Goal: Task Accomplishment & Management: Use online tool/utility

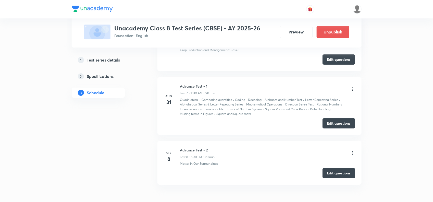
scroll to position [741, 0]
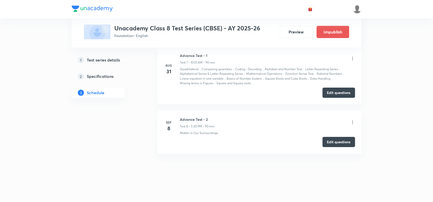
click at [329, 140] on button "Edit questions" at bounding box center [338, 142] width 33 height 10
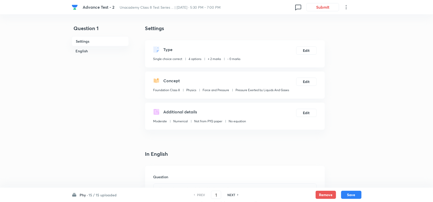
click at [103, 191] on div "Phy · 15 / 15 uploaded PREV 1 ​ NEXT Remove Save" at bounding box center [217, 194] width 290 height 14
click at [101, 194] on h6 "15 / 15 uploaded" at bounding box center [103, 194] width 28 height 5
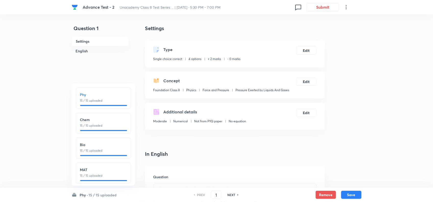
click at [88, 145] on h6 "Bio" at bounding box center [103, 144] width 46 height 5
type input "31"
checkbox input "true"
checkbox input "false"
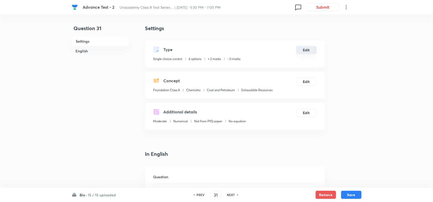
click at [306, 49] on button "Edit" at bounding box center [306, 50] width 20 height 8
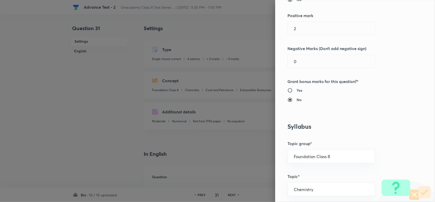
scroll to position [127, 0]
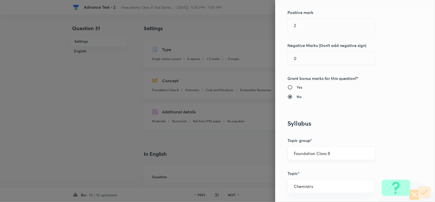
drag, startPoint x: 342, startPoint y: 151, endPoint x: 347, endPoint y: 154, distance: 6.0
click at [342, 152] on input "Foundation Class 8" at bounding box center [331, 153] width 75 height 5
click at [335, 185] on li "Foundation Class 8" at bounding box center [326, 186] width 87 height 9
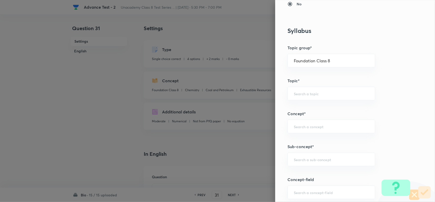
scroll to position [287, 0]
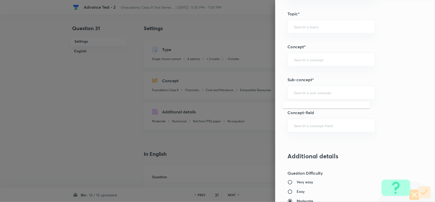
drag, startPoint x: 320, startPoint y: 96, endPoint x: 354, endPoint y: 102, distance: 33.7
click at [321, 95] on input "text" at bounding box center [331, 92] width 75 height 5
paste input "Conservation of Forest and Wildlife"
click at [351, 107] on li "Conservation of Forest and Wildlife" at bounding box center [326, 107] width 87 height 9
type input "Conservation of Forest and Wildlife"
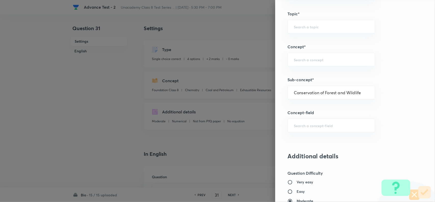
type input "Biology"
type input "Conservation of Plants and Animals"
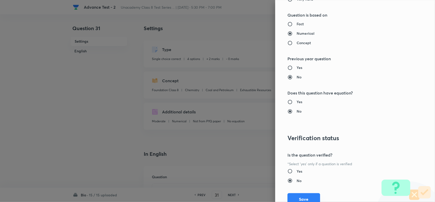
scroll to position [528, 0]
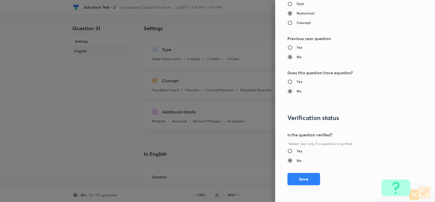
click at [299, 180] on button "Save" at bounding box center [304, 179] width 33 height 12
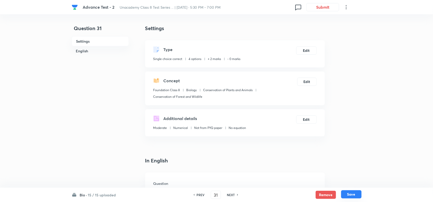
click at [348, 192] on button "Save" at bounding box center [351, 194] width 20 height 8
type input "32"
checkbox input "false"
checkbox input "true"
click at [306, 50] on button "Edit" at bounding box center [306, 50] width 20 height 8
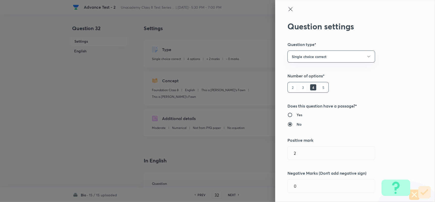
type input "English"
type input "This is [PERSON_NAME]'s Fawn"
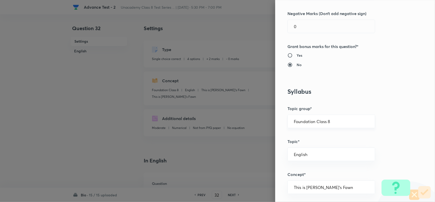
drag, startPoint x: 338, startPoint y: 122, endPoint x: 354, endPoint y: 125, distance: 16.1
click at [341, 123] on input "Foundation Class 8" at bounding box center [331, 121] width 75 height 5
click at [322, 148] on li "Foundation Class IX" at bounding box center [326, 145] width 87 height 9
type input "Foundation Class IX"
drag, startPoint x: 333, startPoint y: 123, endPoint x: 347, endPoint y: 125, distance: 14.4
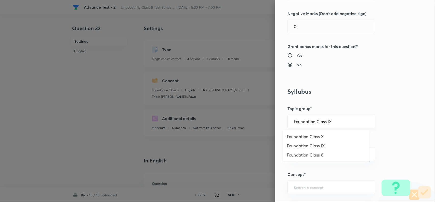
click at [334, 123] on input "Foundation Class IX" at bounding box center [331, 121] width 75 height 5
click at [329, 154] on li "Foundation Class 8" at bounding box center [326, 154] width 87 height 9
type input "Foundation Class 8"
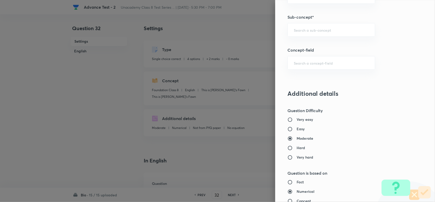
scroll to position [350, 0]
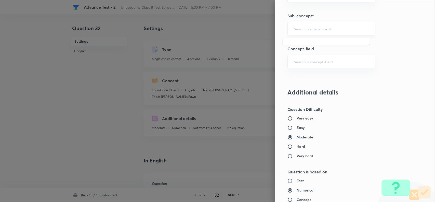
click at [318, 30] on input "text" at bounding box center [331, 28] width 75 height 5
paste input "Microorganism and Us"
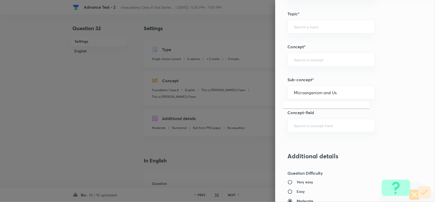
scroll to position [255, 0]
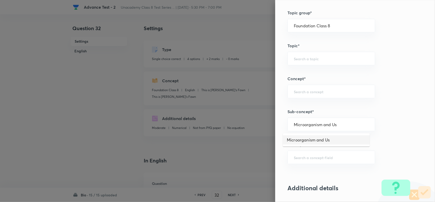
click at [330, 138] on li "Microorganism and Us" at bounding box center [326, 139] width 87 height 9
type input "Microorganism and Us"
type input "Biology"
type input "Microorganisms Friend or Foe"
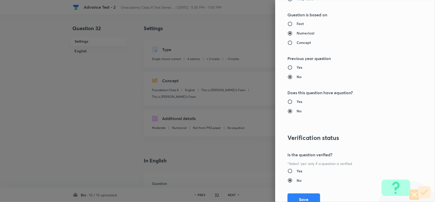
scroll to position [528, 0]
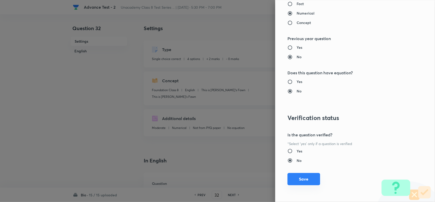
click at [300, 176] on button "Save" at bounding box center [304, 179] width 33 height 12
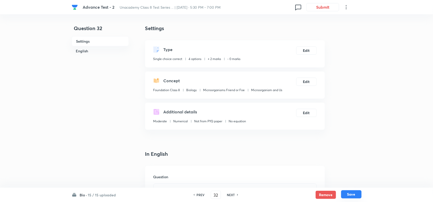
click at [350, 194] on button "Save" at bounding box center [351, 194] width 20 height 8
type input "33"
checkbox input "true"
checkbox input "false"
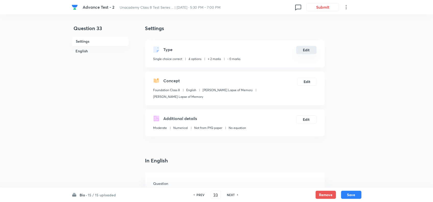
click at [305, 52] on button "Edit" at bounding box center [306, 50] width 20 height 8
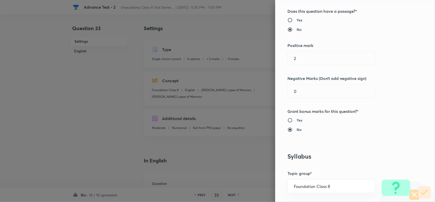
scroll to position [159, 0]
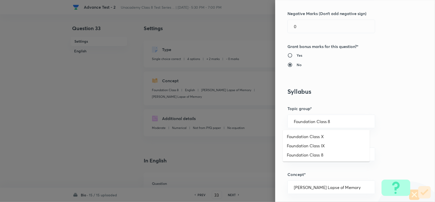
drag, startPoint x: 333, startPoint y: 120, endPoint x: 347, endPoint y: 129, distance: 16.3
click at [334, 120] on input "Foundation Class 8" at bounding box center [331, 121] width 75 height 5
click at [323, 153] on li "Foundation Class 8" at bounding box center [326, 154] width 87 height 9
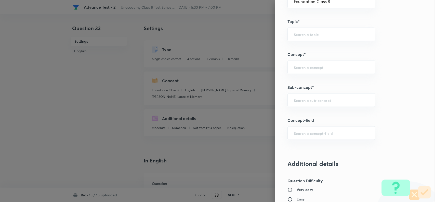
scroll to position [287, 0]
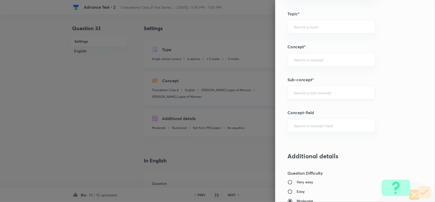
click at [307, 95] on input "text" at bounding box center [331, 92] width 75 height 5
paste input "Red Data Book"
click at [306, 106] on li "Red Data Book" at bounding box center [326, 107] width 87 height 9
type input "Red Data Book"
type input "Biology"
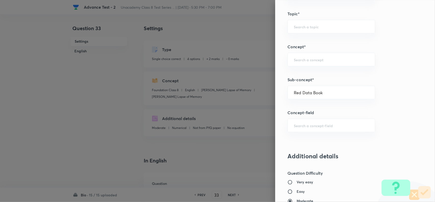
type input "Conservation of Plants and Animals"
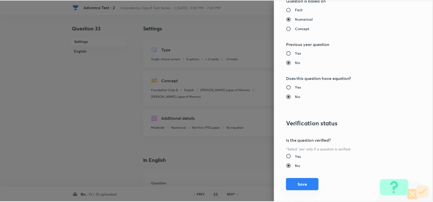
scroll to position [528, 0]
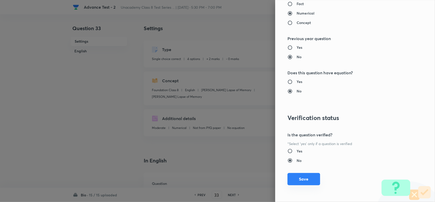
click at [304, 178] on button "Save" at bounding box center [304, 179] width 33 height 12
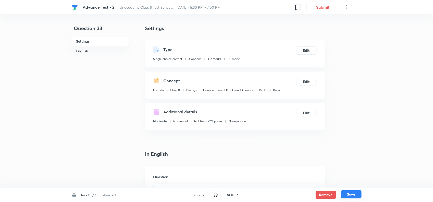
click at [356, 196] on button "Save" at bounding box center [351, 194] width 20 height 8
type input "34"
checkbox input "false"
checkbox input "true"
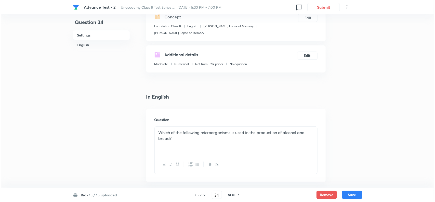
scroll to position [0, 0]
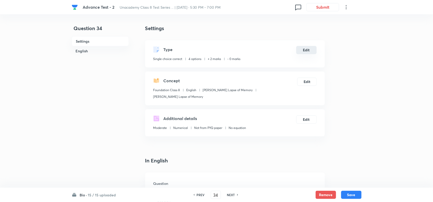
click at [307, 49] on button "Edit" at bounding box center [306, 50] width 20 height 8
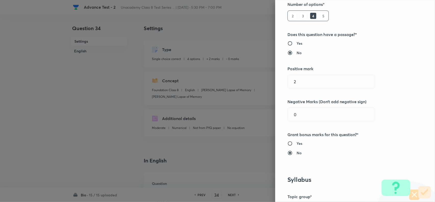
scroll to position [127, 0]
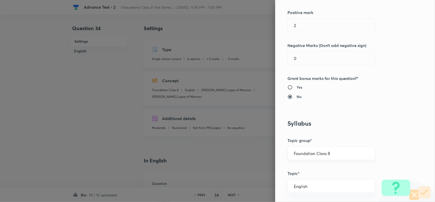
click at [339, 156] on div "Foundation Class 8 ​" at bounding box center [332, 153] width 88 height 14
click at [346, 153] on input "Foundation Class 8" at bounding box center [331, 153] width 75 height 5
click at [324, 184] on li "Foundation Class 8" at bounding box center [326, 186] width 87 height 9
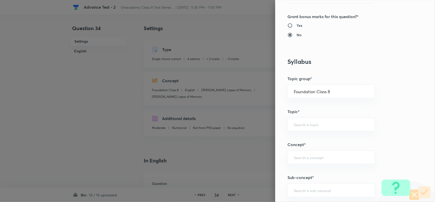
scroll to position [255, 0]
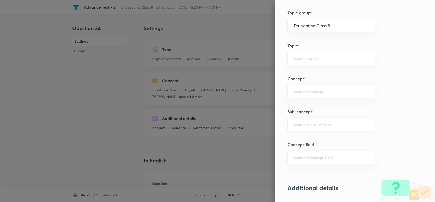
click at [313, 121] on div "​" at bounding box center [332, 124] width 88 height 14
paste input "Microorganism and Us"
click at [302, 143] on li "Microorganism and Us" at bounding box center [326, 139] width 87 height 9
type input "Microorganism and Us"
type input "Biology"
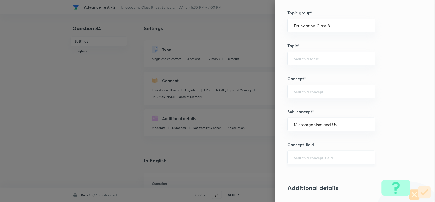
type input "Microorganisms Friend or Foe"
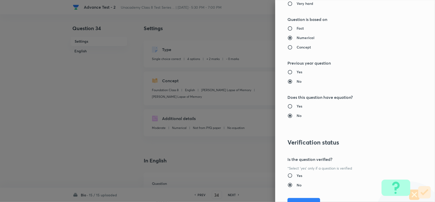
scroll to position [528, 0]
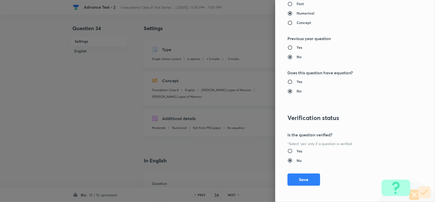
click at [302, 169] on div "Question settings Question type* Single choice correct Number of options* 2 3 4…" at bounding box center [355, 101] width 160 height 202
click at [306, 179] on button "Save" at bounding box center [304, 179] width 33 height 12
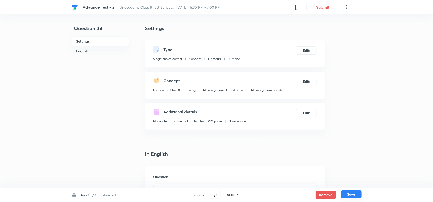
click at [351, 193] on button "Save" at bounding box center [351, 194] width 20 height 8
type input "35"
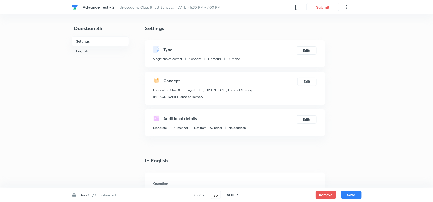
checkbox input "false"
checkbox input "true"
click at [309, 50] on button "Edit" at bounding box center [306, 50] width 20 height 8
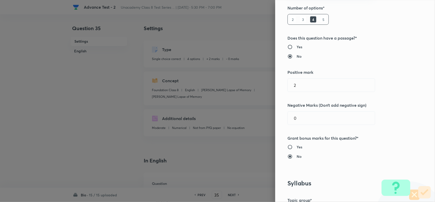
scroll to position [191, 0]
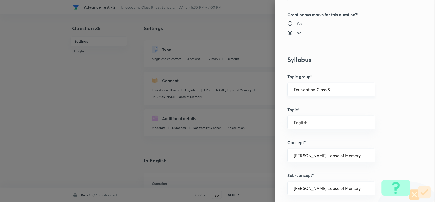
click at [340, 91] on input "Foundation Class 8" at bounding box center [331, 89] width 75 height 5
drag, startPoint x: 325, startPoint y: 123, endPoint x: 332, endPoint y: 122, distance: 6.5
click at [326, 123] on li "Foundation Class 8" at bounding box center [326, 122] width 87 height 9
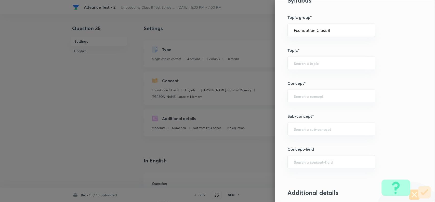
scroll to position [287, 0]
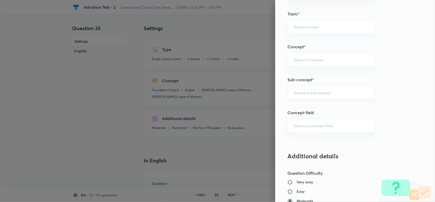
click at [309, 88] on div "​" at bounding box center [332, 93] width 88 height 14
paste input "Introduction"
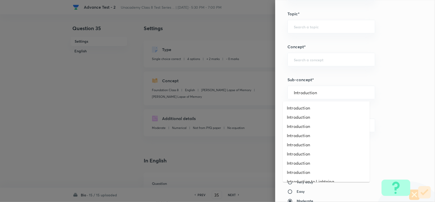
type input "Introduction"
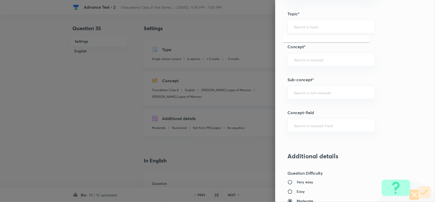
click at [314, 28] on input "text" at bounding box center [331, 26] width 75 height 5
click at [318, 25] on input "text" at bounding box center [331, 26] width 75 height 5
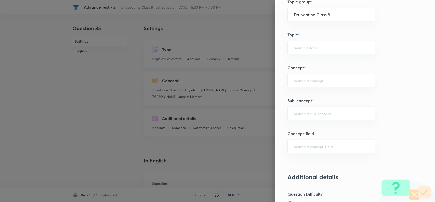
scroll to position [255, 0]
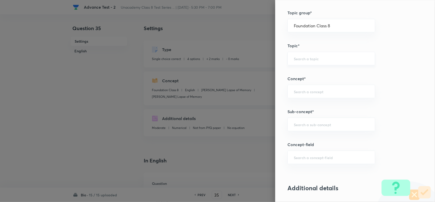
click at [302, 55] on div "​" at bounding box center [332, 59] width 88 height 14
click at [324, 62] on div "​" at bounding box center [332, 59] width 88 height 14
drag, startPoint x: 324, startPoint y: 61, endPoint x: 327, endPoint y: 60, distance: 2.8
click at [325, 60] on input "text" at bounding box center [331, 58] width 75 height 5
paste input "Biology"
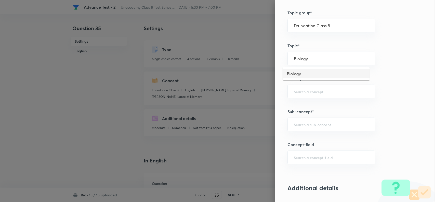
click at [302, 73] on li "Biology" at bounding box center [326, 73] width 87 height 9
type input "Biology"
click at [305, 90] on input "text" at bounding box center [331, 91] width 75 height 5
paste input "Reproduction in Animals"
click at [305, 104] on li "Reproduction in Animals" at bounding box center [326, 106] width 87 height 9
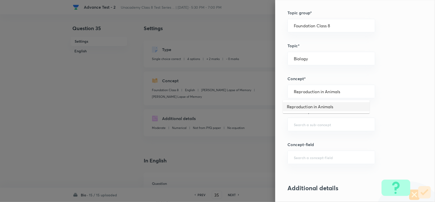
type input "Reproduction in Animals"
click at [307, 119] on div "​" at bounding box center [332, 124] width 88 height 14
paste input "Introduction"
click at [312, 138] on li "Introduction" at bounding box center [326, 139] width 87 height 9
type input "Introduction"
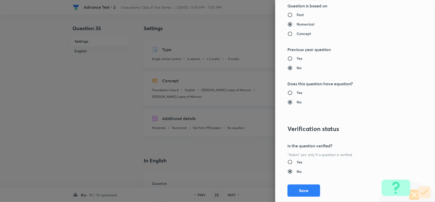
scroll to position [528, 0]
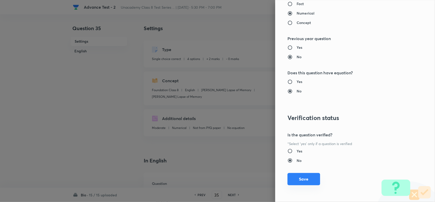
click at [307, 178] on button "Save" at bounding box center [304, 179] width 33 height 12
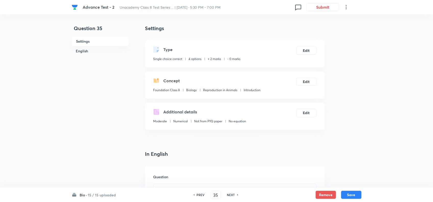
drag, startPoint x: 343, startPoint y: 194, endPoint x: 355, endPoint y: 180, distance: 18.3
click at [343, 194] on button "Save" at bounding box center [351, 194] width 20 height 8
type input "36"
checkbox input "true"
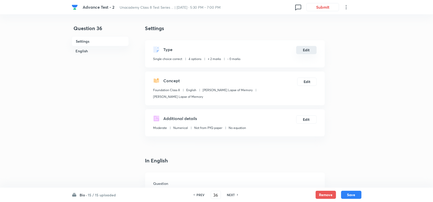
click at [304, 49] on button "Edit" at bounding box center [306, 50] width 20 height 8
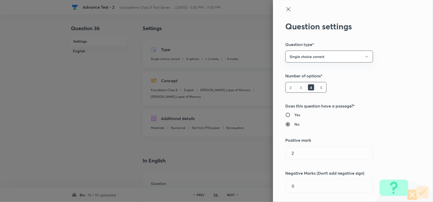
type input "English"
type input "[PERSON_NAME] Lapse of Memory"
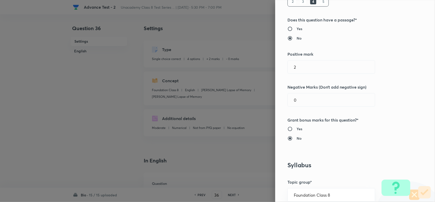
scroll to position [191, 0]
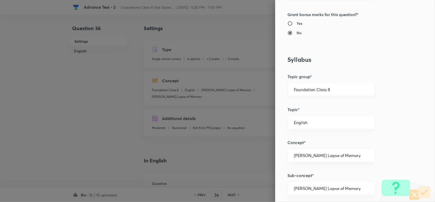
drag, startPoint x: 332, startPoint y: 88, endPoint x: 347, endPoint y: 93, distance: 15.6
click at [334, 88] on input "Foundation Class 8" at bounding box center [331, 89] width 75 height 5
click at [334, 120] on li "Foundation Class 8" at bounding box center [326, 122] width 87 height 9
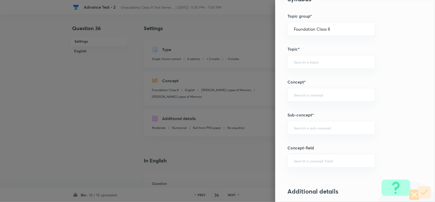
scroll to position [319, 0]
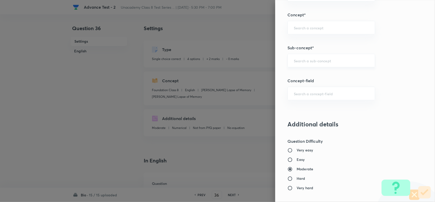
click at [313, 61] on input "text" at bounding box center [331, 60] width 75 height 5
paste input "Sexual Reproduction in Humans"
click at [319, 73] on li "Sexual Reproduction in Humans" at bounding box center [326, 75] width 87 height 9
type input "Sexual Reproduction in Humans"
type input "Biology"
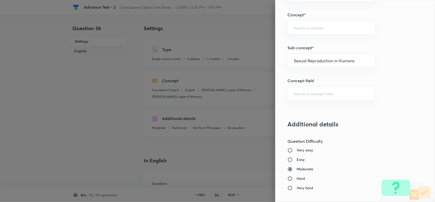
type input "Reproduction in Animals"
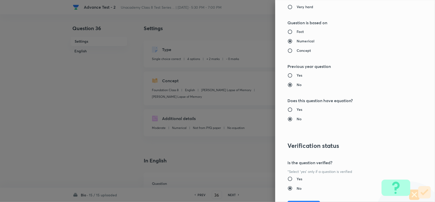
scroll to position [528, 0]
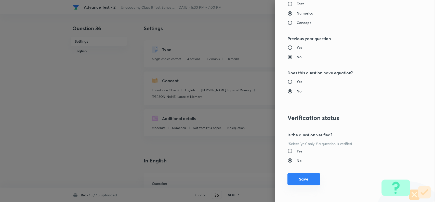
click at [308, 179] on button "Save" at bounding box center [304, 179] width 33 height 12
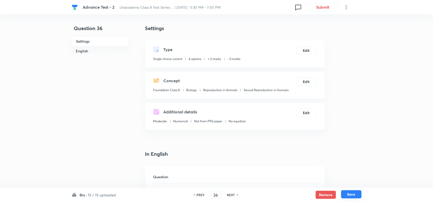
click at [354, 191] on button "Save" at bounding box center [351, 194] width 20 height 8
type input "37"
checkbox input "true"
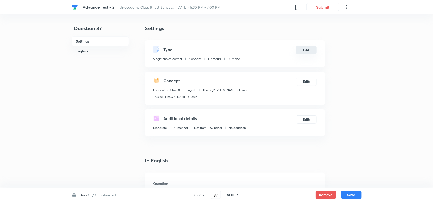
click at [308, 51] on button "Edit" at bounding box center [306, 50] width 20 height 8
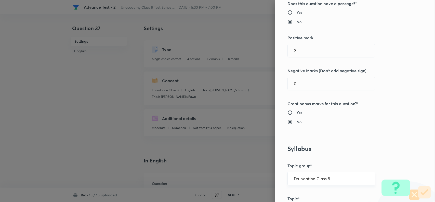
scroll to position [159, 0]
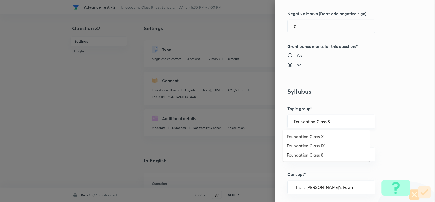
drag, startPoint x: 343, startPoint y: 123, endPoint x: 347, endPoint y: 122, distance: 3.8
click at [344, 123] on input "Foundation Class 8" at bounding box center [331, 121] width 75 height 5
click at [335, 154] on li "Foundation Class 8" at bounding box center [326, 154] width 87 height 9
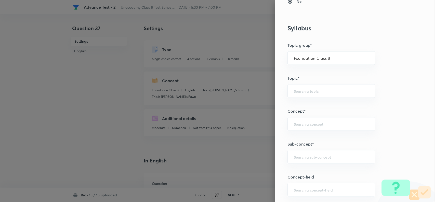
scroll to position [287, 0]
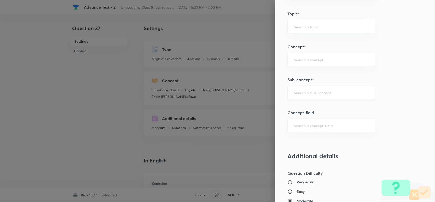
click at [321, 90] on input "text" at bounding box center [331, 92] width 75 height 5
paste input "Harmful Microorganism"
click at [319, 105] on li "Harmful Microorganism" at bounding box center [326, 107] width 87 height 9
type input "Harmful Microorganism"
type input "Biology"
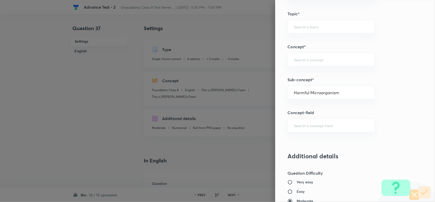
type input "Microorganisms Friend or Foe"
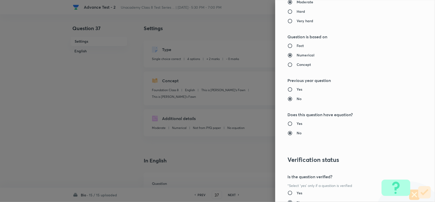
scroll to position [528, 0]
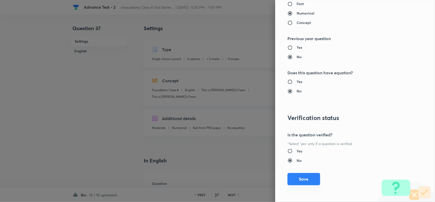
click at [300, 177] on button "Save" at bounding box center [304, 179] width 33 height 12
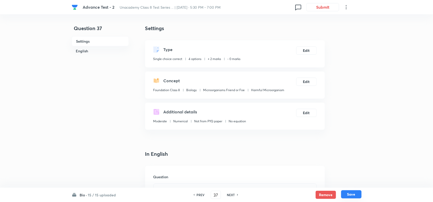
click at [349, 192] on button "Save" at bounding box center [351, 194] width 20 height 8
type input "38"
checkbox input "true"
checkbox input "false"
click at [303, 50] on button "Edit" at bounding box center [306, 50] width 20 height 8
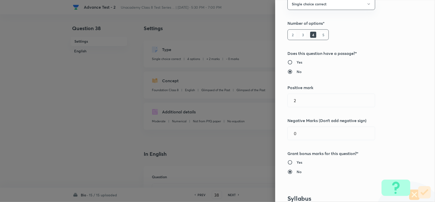
scroll to position [159, 0]
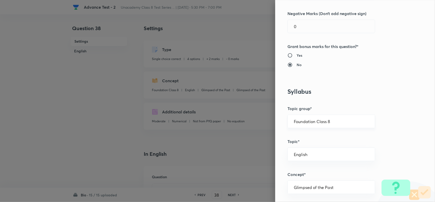
click at [332, 120] on input "Foundation Class 8" at bounding box center [331, 121] width 75 height 5
click at [330, 153] on li "Foundation Class 8" at bounding box center [326, 154] width 87 height 9
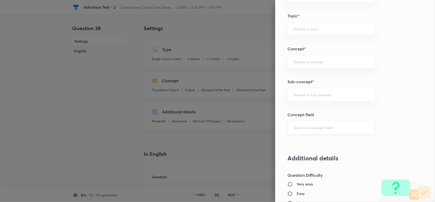
scroll to position [287, 0]
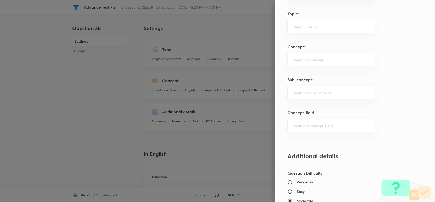
click at [305, 103] on div "Question settings Question type* Single choice correct Number of options* 2 3 4…" at bounding box center [355, 101] width 160 height 202
drag, startPoint x: 326, startPoint y: 95, endPoint x: 397, endPoint y: 96, distance: 70.4
click at [327, 95] on input "text" at bounding box center [331, 92] width 75 height 5
paste input "Sexual Reproduction in Humans"
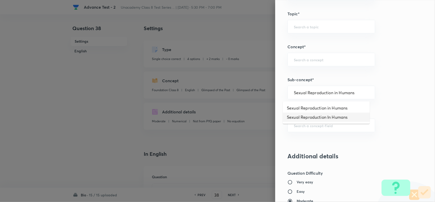
click at [316, 116] on li "Sexual Reproduction In Humans" at bounding box center [326, 116] width 87 height 9
type input "Sexual Reproduction In Humans"
type input "Foundation Class IX"
type input "Biology"
type input "Reproduction"
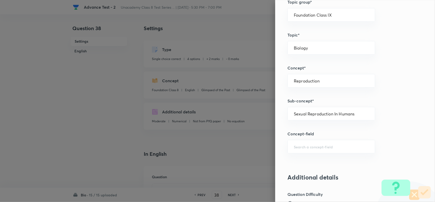
scroll to position [255, 0]
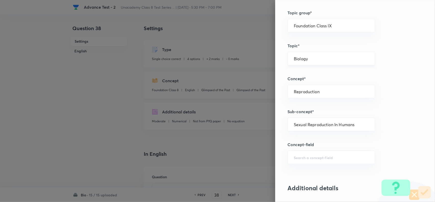
click at [330, 65] on div "Biology ​" at bounding box center [332, 59] width 88 height 14
drag, startPoint x: 333, startPoint y: 62, endPoint x: 343, endPoint y: 63, distance: 10.5
click at [335, 61] on div "Biology ​" at bounding box center [332, 59] width 88 height 14
drag, startPoint x: 343, startPoint y: 29, endPoint x: 357, endPoint y: 31, distance: 14.1
click at [345, 28] on div "Foundation Class IX ​" at bounding box center [332, 26] width 88 height 14
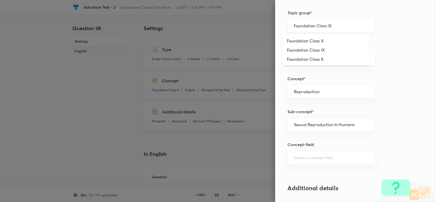
click at [361, 28] on input "Foundation Class IX" at bounding box center [331, 25] width 75 height 5
click at [336, 57] on li "Foundation Class 8" at bounding box center [326, 59] width 87 height 9
type input "Foundation Class 8"
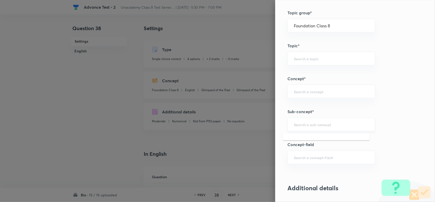
click at [324, 125] on input "text" at bounding box center [331, 124] width 75 height 5
paste input "Sexual Reproduction in Humans"
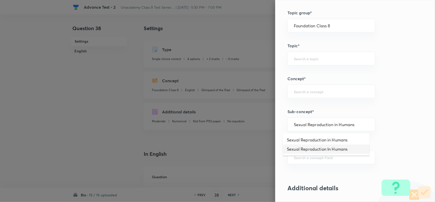
click at [349, 149] on li "Sexual Reproduction In Humans" at bounding box center [326, 148] width 87 height 9
type input "Sexual Reproduction In Humans"
type input "Foundation Class IX"
type input "Biology"
type input "Reproduction"
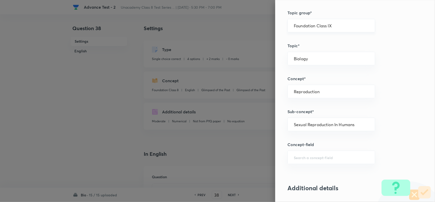
click at [345, 32] on div "Foundation Class IX ​" at bounding box center [332, 26] width 88 height 14
drag, startPoint x: 347, startPoint y: 27, endPoint x: 350, endPoint y: 27, distance: 2.8
click at [347, 27] on input "Foundation Class IX" at bounding box center [331, 25] width 75 height 5
click at [339, 62] on li "Foundation Class 8" at bounding box center [326, 59] width 87 height 9
type input "Foundation Class 8"
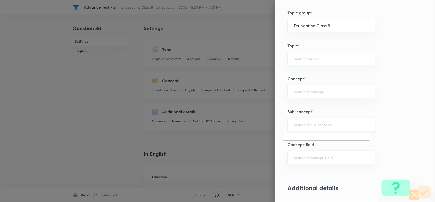
click at [335, 124] on input "text" at bounding box center [331, 124] width 75 height 5
paste input "Sexual Reproduction in Humans"
click at [335, 136] on li "Sexual Reproduction in Humans" at bounding box center [326, 139] width 87 height 9
type input "Sexual Reproduction in Humans"
type input "Biology"
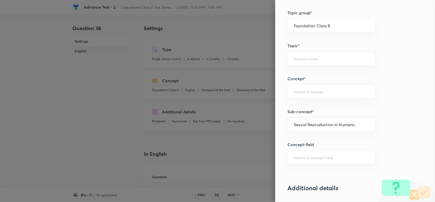
type input "Reproduction in Animals"
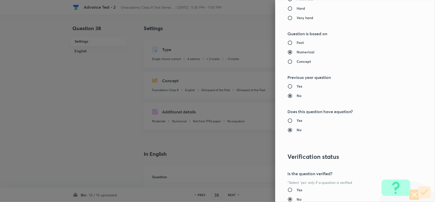
scroll to position [528, 0]
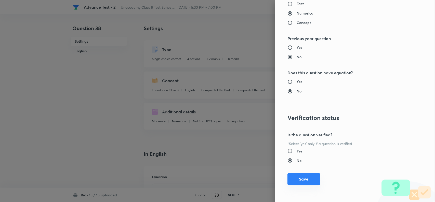
click at [296, 182] on button "Save" at bounding box center [304, 179] width 33 height 12
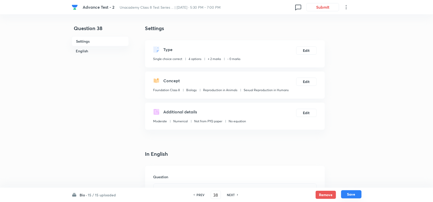
click at [355, 195] on button "Save" at bounding box center [351, 194] width 20 height 8
type input "39"
checkbox input "false"
checkbox input "true"
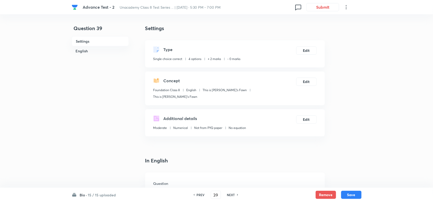
click at [304, 42] on div "Type Single choice correct 4 options + 2 marks - 0 marks Edit" at bounding box center [234, 53] width 179 height 27
click at [305, 49] on button "Edit" at bounding box center [306, 50] width 20 height 8
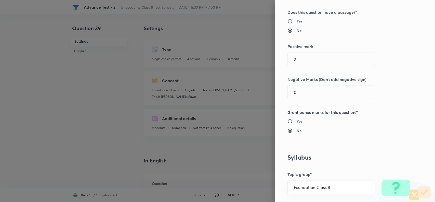
scroll to position [159, 0]
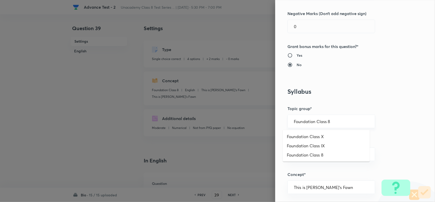
click at [335, 123] on input "Foundation Class 8" at bounding box center [331, 121] width 75 height 5
click at [322, 152] on li "Foundation Class 8" at bounding box center [326, 154] width 87 height 9
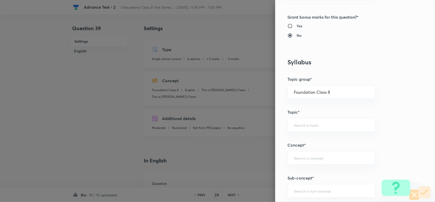
scroll to position [255, 0]
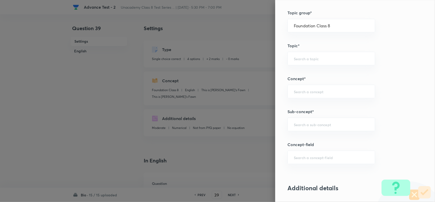
drag, startPoint x: 313, startPoint y: 121, endPoint x: 387, endPoint y: 122, distance: 74.4
click at [313, 122] on div "​" at bounding box center [332, 124] width 88 height 14
paste input "Basic Practices of Crop Production"
click at [337, 138] on li "Basic Practices of Crop Production" at bounding box center [326, 139] width 87 height 9
type input "Basic Practices of Crop Production"
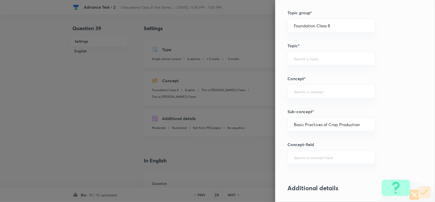
type input "Biology"
type input "Crop Production and Management"
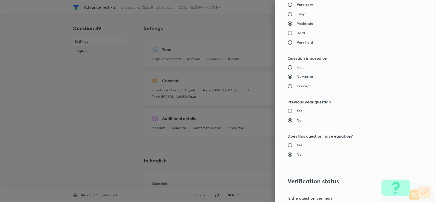
scroll to position [528, 0]
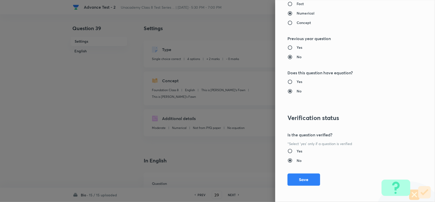
click at [304, 171] on div "Question settings Question type* Single choice correct Number of options* 2 3 4…" at bounding box center [355, 101] width 160 height 202
click at [307, 180] on button "Save" at bounding box center [304, 179] width 33 height 12
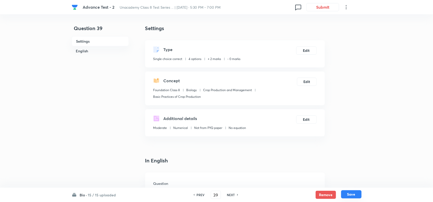
click at [358, 194] on button "Save" at bounding box center [351, 194] width 20 height 8
type input "40"
checkbox input "false"
checkbox input "true"
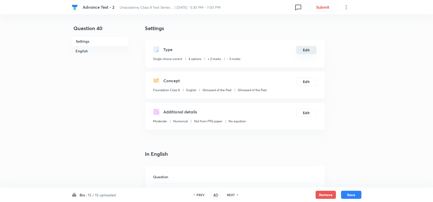
click at [311, 53] on button "Edit" at bounding box center [306, 50] width 20 height 8
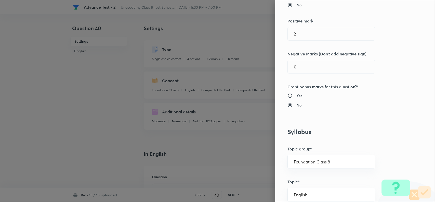
scroll to position [191, 0]
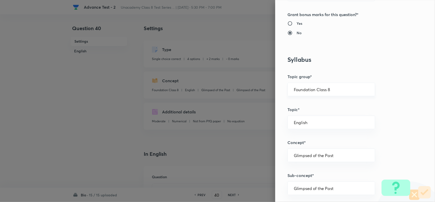
drag, startPoint x: 333, startPoint y: 82, endPoint x: 343, endPoint y: 89, distance: 12.7
click at [334, 82] on div "Question settings Question type* Single choice correct Number of options* 2 3 4…" at bounding box center [355, 101] width 160 height 202
click at [343, 89] on input "Foundation Class 8" at bounding box center [331, 89] width 75 height 5
click at [322, 118] on li "Foundation Class 8" at bounding box center [326, 122] width 87 height 9
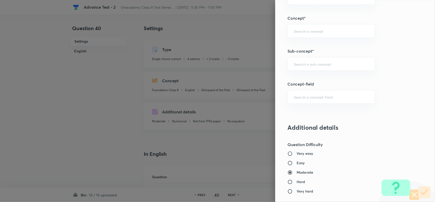
scroll to position [319, 0]
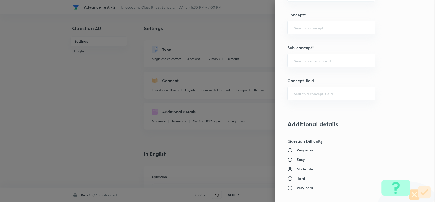
click at [312, 79] on h5 "Concept-field" at bounding box center [347, 80] width 118 height 6
click at [320, 57] on div "​" at bounding box center [332, 61] width 88 height 14
paste input "Basic Practices of Crop Production"
click at [320, 74] on li "Basic Practices of Crop Production" at bounding box center [326, 75] width 87 height 9
type input "Basic Practices of Crop Production"
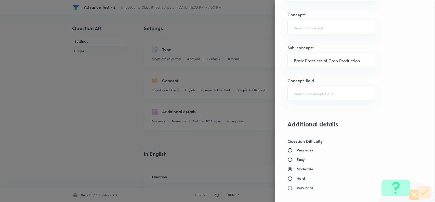
type input "Biology"
type input "Crop Production and Management"
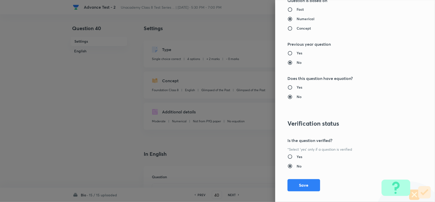
scroll to position [528, 0]
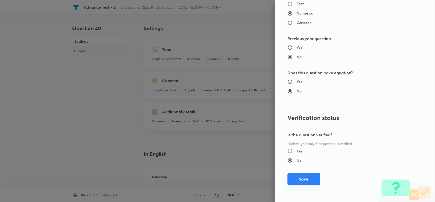
click at [306, 181] on button "Save" at bounding box center [304, 179] width 33 height 12
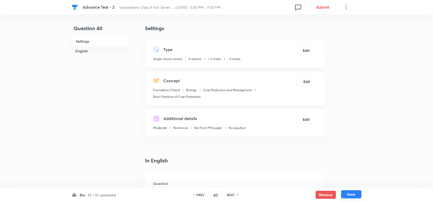
click at [351, 195] on button "Save" at bounding box center [351, 194] width 20 height 8
checkbox input "false"
type input "41"
checkbox input "true"
click at [305, 48] on button "Edit" at bounding box center [306, 50] width 20 height 8
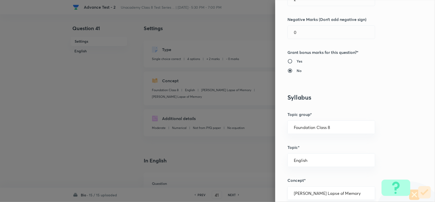
scroll to position [223, 0]
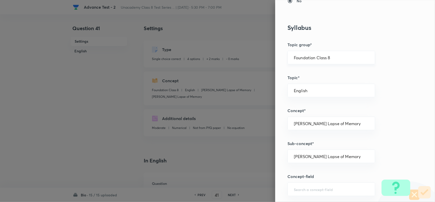
drag, startPoint x: 337, startPoint y: 57, endPoint x: 340, endPoint y: 57, distance: 3.1
click at [337, 57] on input "Foundation Class 8" at bounding box center [331, 57] width 75 height 5
click at [332, 91] on li "Foundation Class 8" at bounding box center [326, 90] width 87 height 9
click at [319, 96] on div "​" at bounding box center [332, 91] width 88 height 14
click at [326, 92] on input "text" at bounding box center [331, 90] width 75 height 5
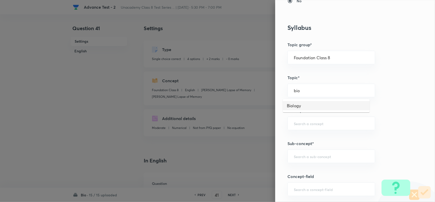
click at [300, 108] on li "Biology" at bounding box center [326, 105] width 87 height 9
type input "Biology"
click at [305, 130] on div "​" at bounding box center [332, 123] width 88 height 14
paste input "Biology"
type input "Biology"
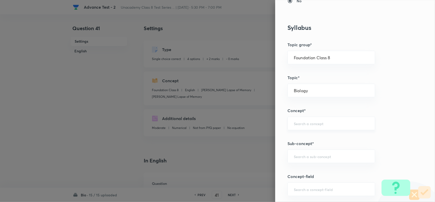
paste input "Reproduction in Animals"
click at [308, 135] on li "Reproduction in Animals" at bounding box center [326, 138] width 87 height 9
type input "Reproduction in Animals"
click at [300, 156] on input "text" at bounding box center [331, 156] width 75 height 5
paste input "Introduction"
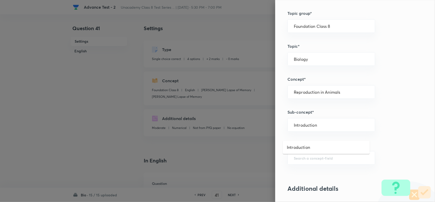
scroll to position [255, 0]
click at [321, 143] on li "Introduction" at bounding box center [326, 139] width 87 height 9
type input "Introduction"
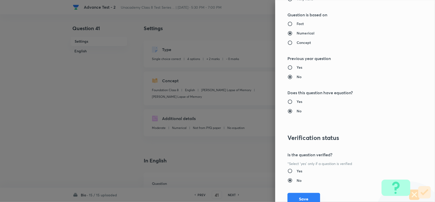
scroll to position [528, 0]
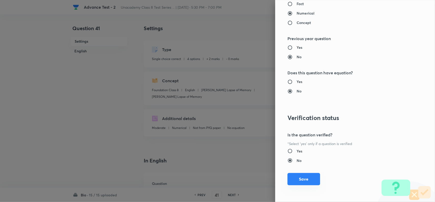
click at [299, 177] on button "Save" at bounding box center [304, 179] width 33 height 12
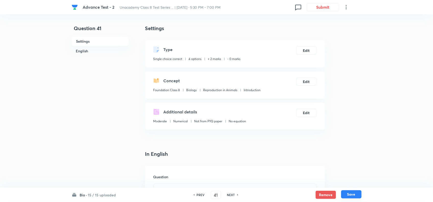
click at [355, 191] on button "Save" at bounding box center [351, 194] width 20 height 8
type input "42"
checkbox input "true"
checkbox input "false"
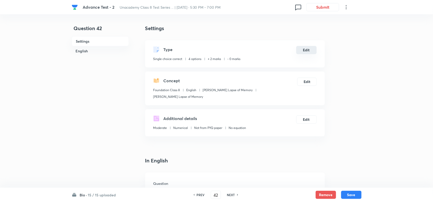
click at [308, 53] on button "Edit" at bounding box center [306, 50] width 20 height 8
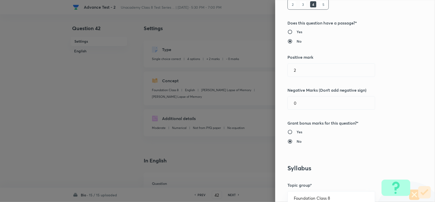
scroll to position [191, 0]
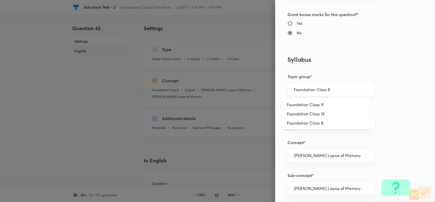
click at [334, 91] on input "Foundation Class 8" at bounding box center [331, 89] width 75 height 5
click at [324, 117] on li "Foundation Class IX" at bounding box center [326, 113] width 87 height 9
type input "Foundation Class IX"
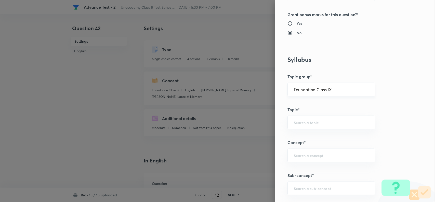
click at [338, 93] on div "Foundation Class IX ​" at bounding box center [332, 90] width 88 height 14
click at [347, 86] on div "Foundation Class IX ​" at bounding box center [332, 90] width 88 height 14
click at [352, 90] on input "Foundation Class IX" at bounding box center [331, 89] width 75 height 5
click at [325, 119] on li "Foundation Class 8" at bounding box center [326, 122] width 87 height 9
type input "Foundation Class 8"
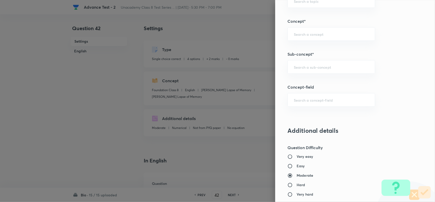
scroll to position [319, 0]
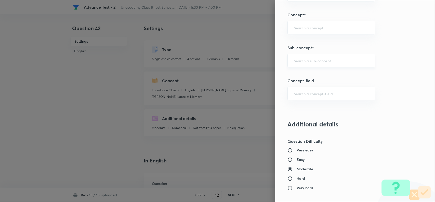
click at [316, 61] on input "text" at bounding box center [331, 60] width 75 height 5
paste input "Microorganism and Us"
click at [323, 73] on li "Microorganism and Us" at bounding box center [326, 75] width 87 height 9
type input "Microorganism and Us"
type input "Biology"
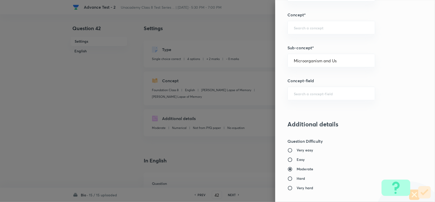
type input "Microorganisms Friend or Foe"
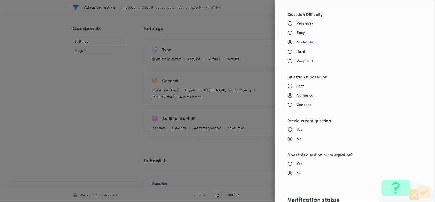
scroll to position [528, 0]
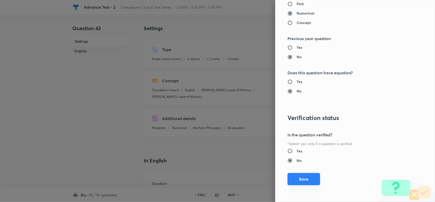
drag, startPoint x: 303, startPoint y: 175, endPoint x: 334, endPoint y: 189, distance: 34.5
click at [302, 176] on button "Save" at bounding box center [304, 179] width 33 height 12
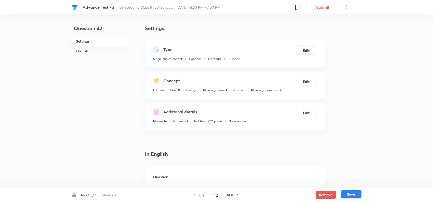
click at [343, 193] on button "Save" at bounding box center [351, 194] width 20 height 8
checkbox input "false"
type input "43"
checkbox input "true"
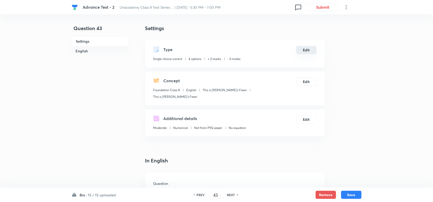
click at [309, 48] on button "Edit" at bounding box center [306, 50] width 20 height 8
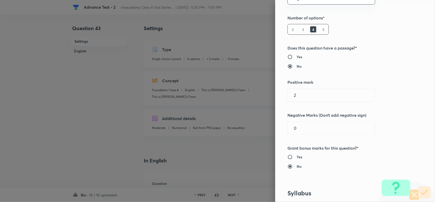
scroll to position [127, 0]
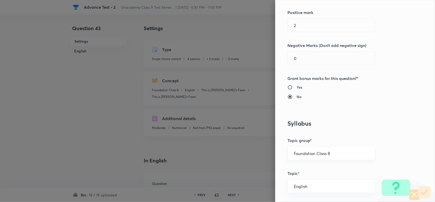
click at [344, 155] on input "Foundation Class 8" at bounding box center [331, 153] width 75 height 5
click at [334, 187] on li "Foundation Class 8" at bounding box center [326, 186] width 87 height 9
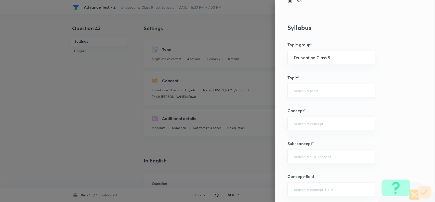
click at [309, 85] on div "​" at bounding box center [332, 91] width 88 height 14
paste input "Biology"
click at [298, 104] on li "Biology" at bounding box center [326, 105] width 87 height 9
type input "Biology"
click at [298, 126] on div "​" at bounding box center [332, 123] width 88 height 14
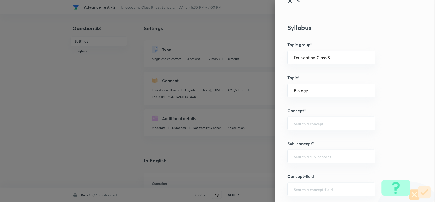
paste input "Microorganisms Friend or Foe"
click at [305, 135] on li "Microorganisms Friend or Foe" at bounding box center [326, 138] width 87 height 9
type input "Microorganisms Friend or Foe"
click at [302, 149] on div "Question settings Question type* Single choice correct Number of options* 2 3 4…" at bounding box center [355, 101] width 160 height 202
click at [322, 148] on div "Question settings Question type* Single choice correct Number of options* 2 3 4…" at bounding box center [355, 101] width 160 height 202
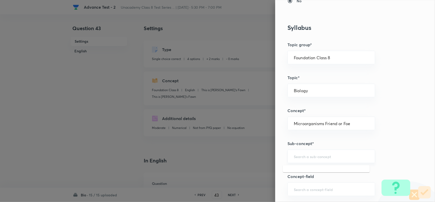
click at [321, 154] on input "text" at bounding box center [331, 156] width 75 height 5
paste input "Introduction"
click at [301, 171] on li "Introduction" at bounding box center [326, 171] width 87 height 9
type input "Introduction"
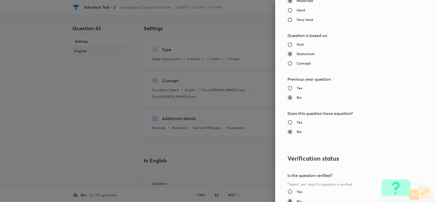
scroll to position [528, 0]
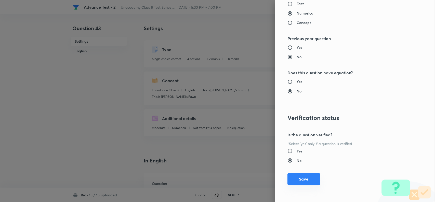
click at [296, 180] on button "Save" at bounding box center [304, 179] width 33 height 12
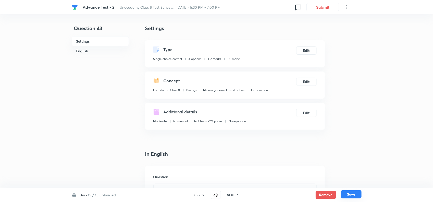
click at [347, 194] on button "Save" at bounding box center [351, 194] width 20 height 8
type input "44"
checkbox input "false"
checkbox input "true"
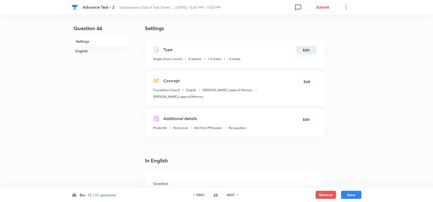
drag, startPoint x: 304, startPoint y: 44, endPoint x: 307, endPoint y: 51, distance: 7.9
click at [304, 45] on div "Type Single choice correct 4 options + 2 marks - 0 marks Edit" at bounding box center [234, 53] width 179 height 27
click at [308, 52] on button "Edit" at bounding box center [306, 50] width 20 height 8
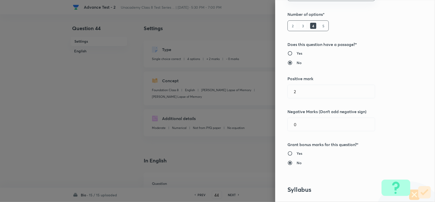
scroll to position [159, 0]
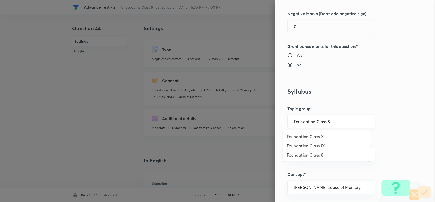
drag, startPoint x: 336, startPoint y: 119, endPoint x: 342, endPoint y: 122, distance: 6.6
click at [336, 119] on input "Foundation Class 8" at bounding box center [331, 121] width 75 height 5
click at [336, 156] on li "Foundation Class 8" at bounding box center [326, 154] width 87 height 9
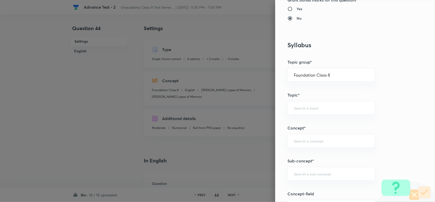
scroll to position [255, 0]
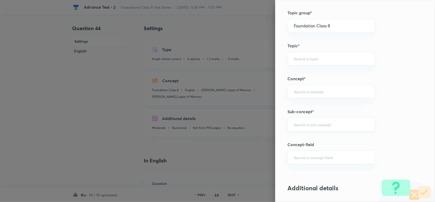
click at [315, 128] on div "​" at bounding box center [332, 124] width 88 height 14
paste input "Conservation of Forest and Wildlife"
click at [345, 137] on li "Conservation of Forest and Wildlife" at bounding box center [326, 139] width 87 height 9
type input "Conservation of Forest and Wildlife"
type input "Biology"
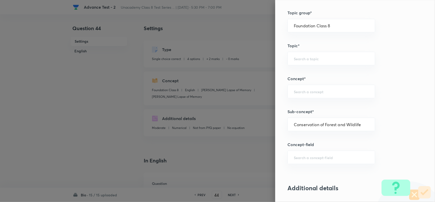
type input "Conservation of Plants and Animals"
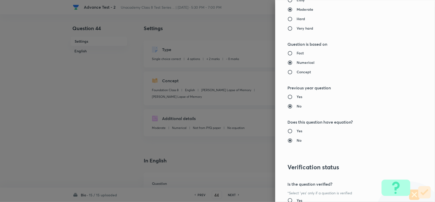
scroll to position [528, 0]
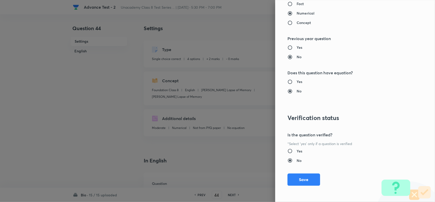
click at [307, 172] on div "Question settings Question type* Single choice correct Number of options* 2 3 4…" at bounding box center [355, 101] width 160 height 202
click at [304, 178] on button "Save" at bounding box center [304, 179] width 33 height 12
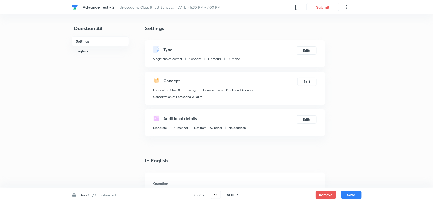
click at [354, 189] on div "Bio · 15 / 15 uploaded PREV 44 ​ NEXT Remove Save" at bounding box center [217, 194] width 290 height 14
drag, startPoint x: 351, startPoint y: 194, endPoint x: 335, endPoint y: 179, distance: 21.6
click at [351, 193] on button "Save" at bounding box center [351, 194] width 20 height 8
type input "45"
checkbox input "true"
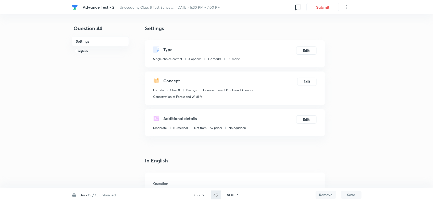
checkbox input "false"
click at [306, 53] on button "Edit" at bounding box center [306, 50] width 20 height 8
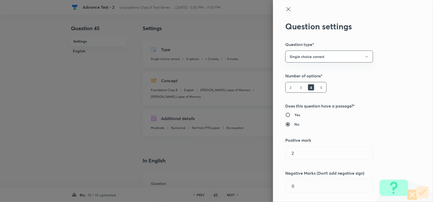
type input "English"
type input "[PERSON_NAME] Lapse of Memory"
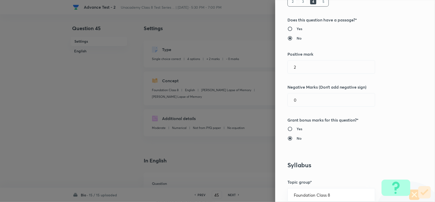
scroll to position [159, 0]
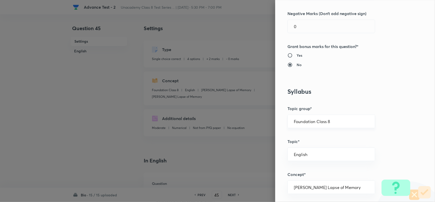
drag, startPoint x: 334, startPoint y: 122, endPoint x: 338, endPoint y: 126, distance: 5.4
click at [334, 122] on input "Foundation Class 8" at bounding box center [331, 121] width 75 height 5
click at [319, 156] on li "Foundation Class 8" at bounding box center [326, 154] width 87 height 9
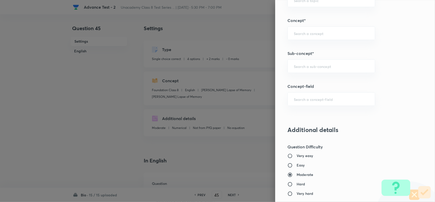
scroll to position [319, 0]
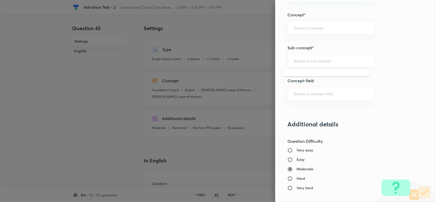
click at [307, 62] on input "text" at bounding box center [331, 60] width 75 height 5
paste input "Sexual Reproduction in Humans"
click at [311, 73] on li "Sexual Reproduction in Humans" at bounding box center [326, 75] width 87 height 9
type input "Sexual Reproduction in Humans"
type input "Biology"
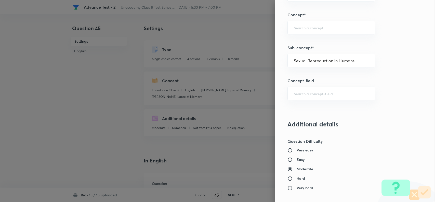
type input "Reproduction in Animals"
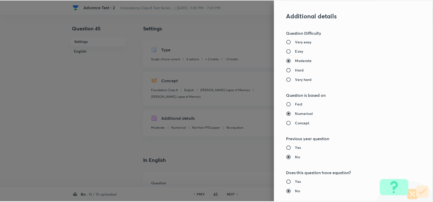
scroll to position [528, 0]
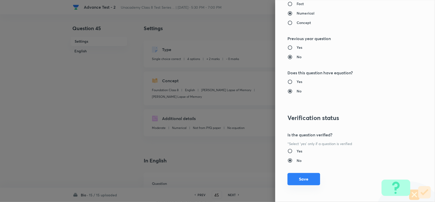
click at [299, 181] on button "Save" at bounding box center [304, 179] width 33 height 12
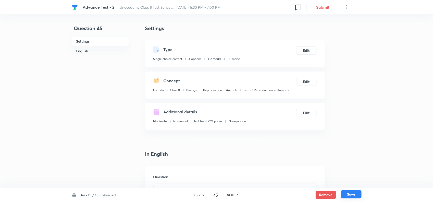
click at [349, 190] on button "Save" at bounding box center [351, 194] width 20 height 8
checkbox input "false"
type input "46"
checkbox input "true"
click at [325, 8] on button "Submit" at bounding box center [322, 7] width 33 height 8
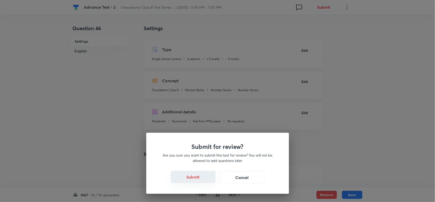
click at [198, 175] on button "Submit" at bounding box center [193, 177] width 45 height 12
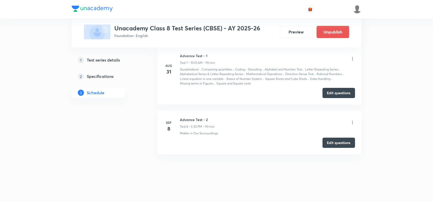
scroll to position [741, 0]
